Goal: Information Seeking & Learning: Learn about a topic

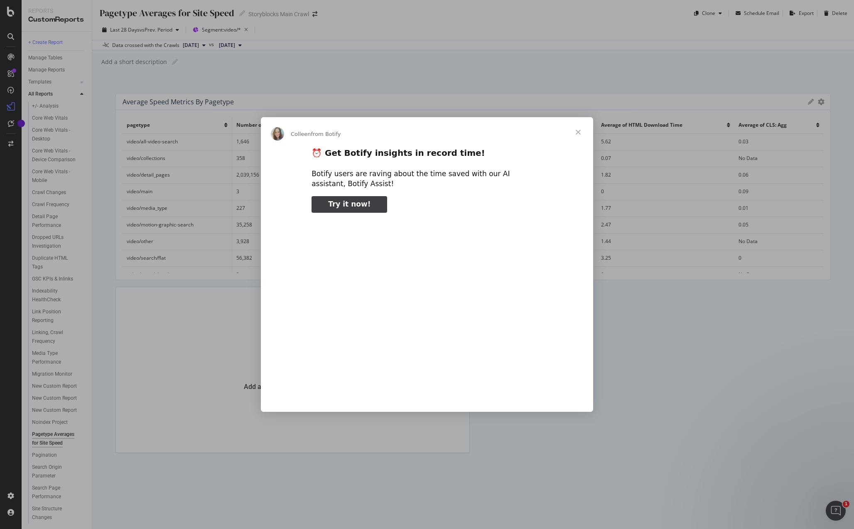
type input "238539"
click at [580, 133] on span "Close" at bounding box center [578, 132] width 30 height 30
